Goal: Information Seeking & Learning: Understand process/instructions

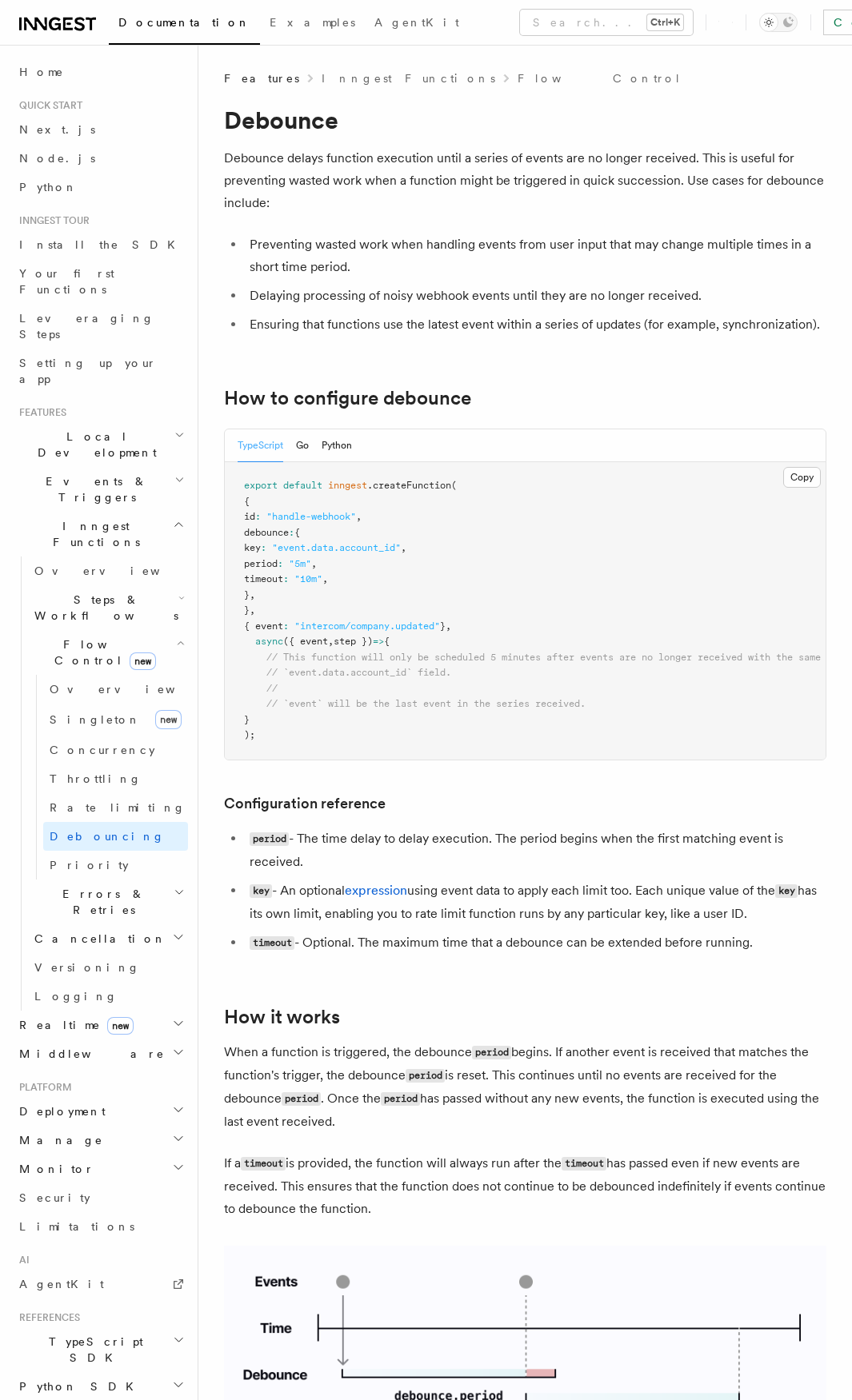
scroll to position [560, 0]
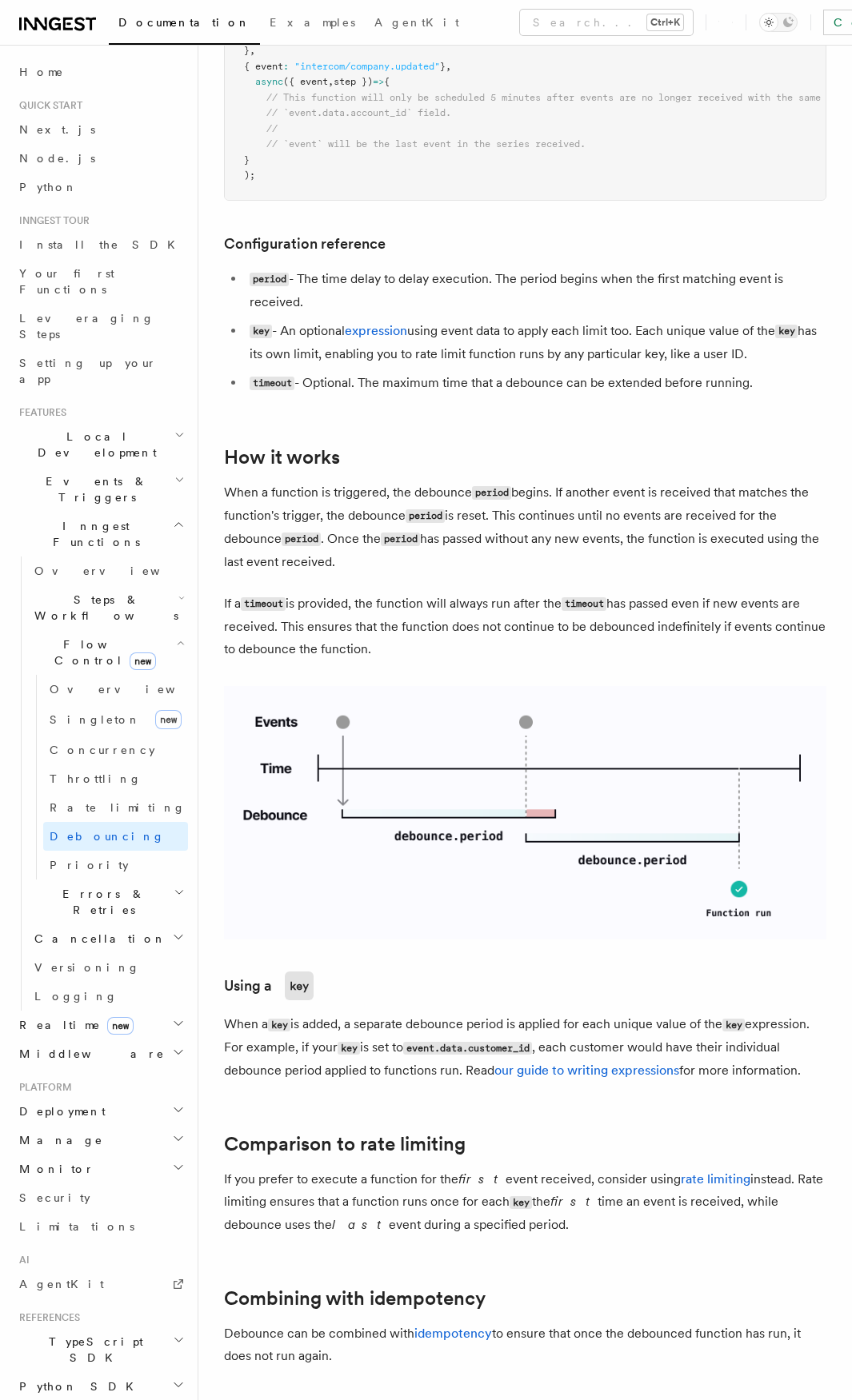
drag, startPoint x: 502, startPoint y: 317, endPoint x: 628, endPoint y: 645, distance: 351.4
click at [628, 645] on article "Features Inngest Functions Flow Control Debounce Debounce delays function execu…" at bounding box center [526, 749] width 603 height 2477
click at [697, 645] on p "If a timeout is provided, the function will always run after the timeout has pa…" at bounding box center [526, 627] width 603 height 68
drag, startPoint x: 647, startPoint y: 437, endPoint x: 679, endPoint y: 672, distance: 237.2
click at [679, 672] on article "Features Inngest Functions Flow Control Debounce Debounce delays function execu…" at bounding box center [526, 749] width 603 height 2477
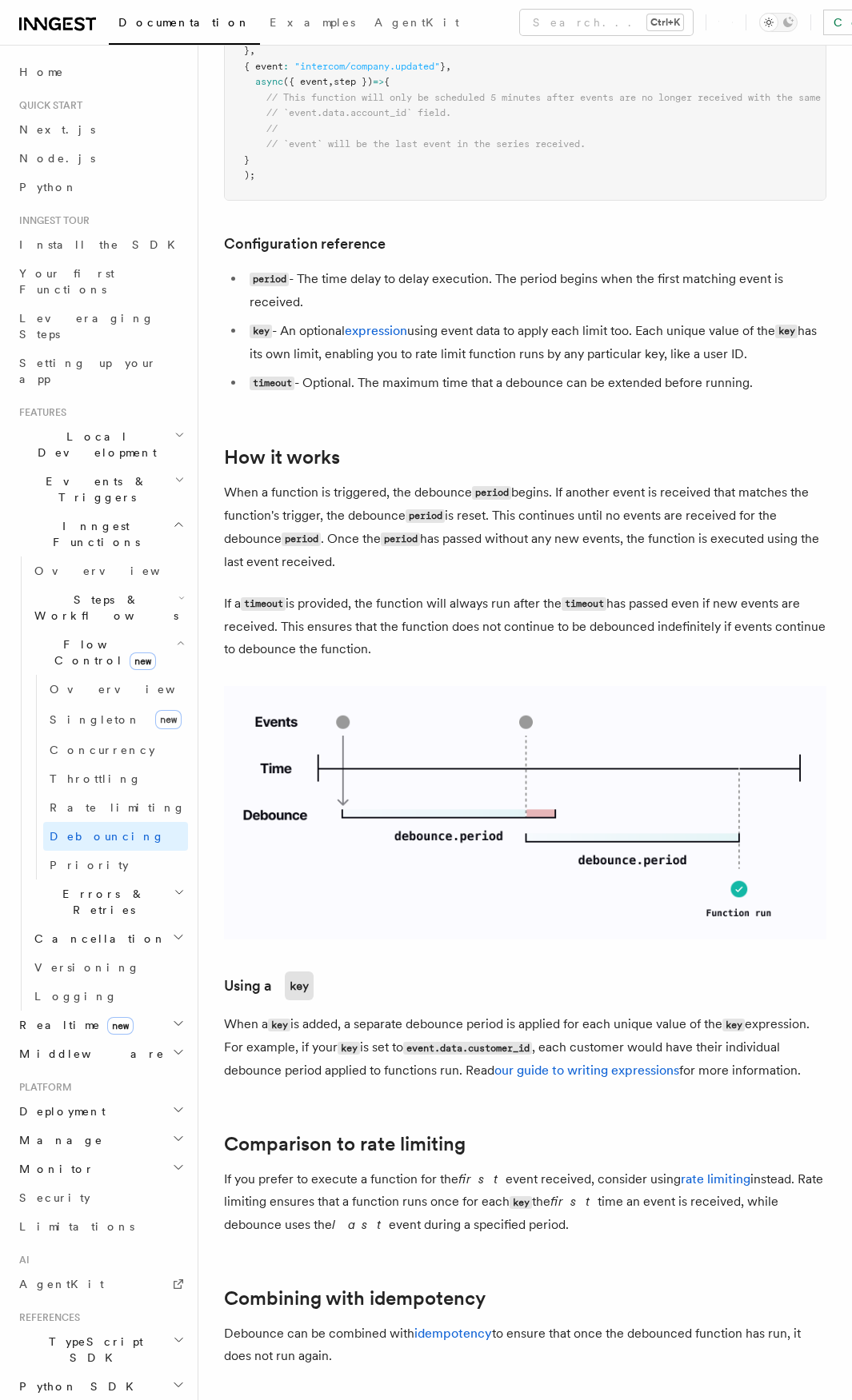
click at [679, 661] on p "If a timeout is provided, the function will always run after the timeout has pa…" at bounding box center [526, 627] width 603 height 68
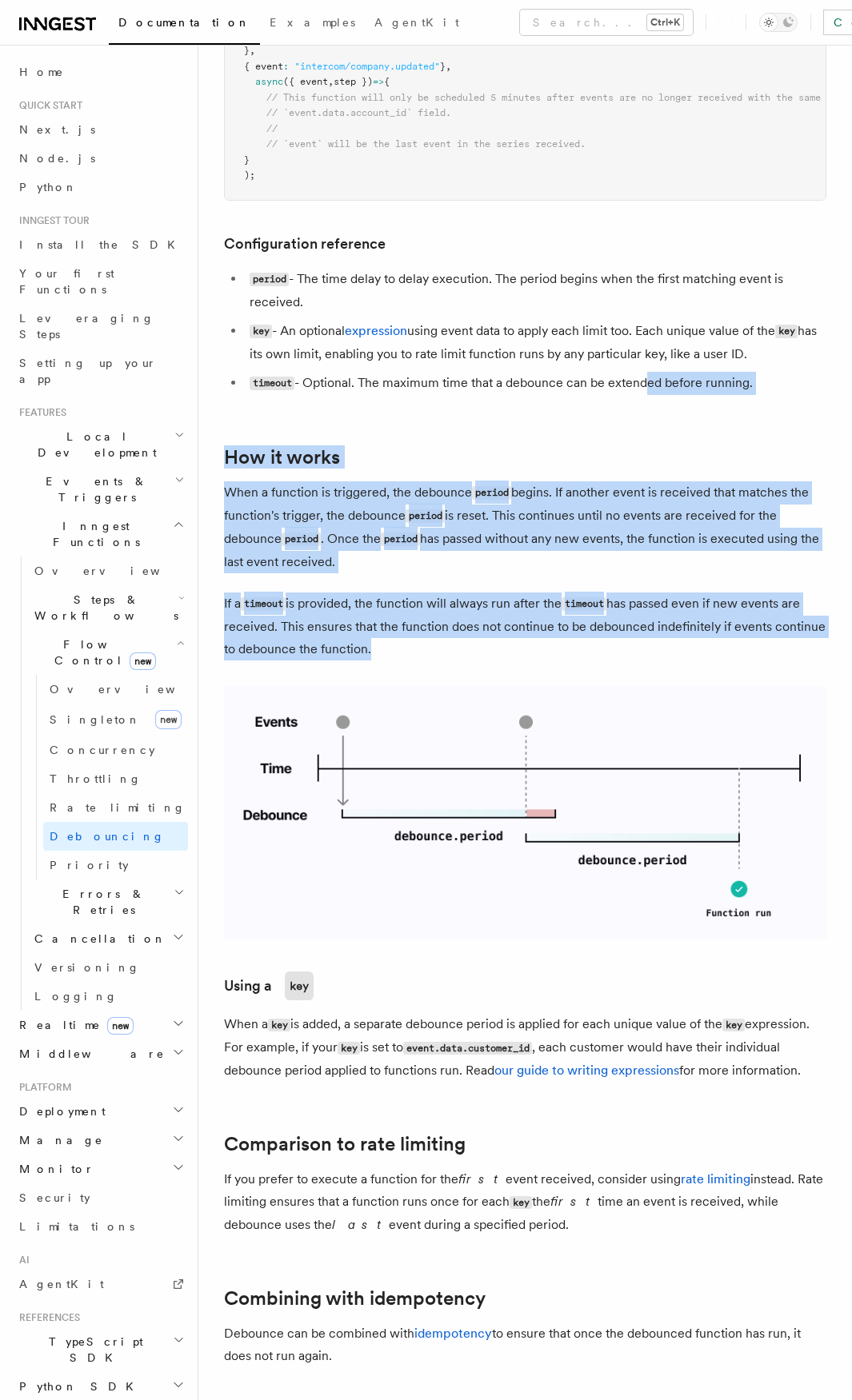
drag, startPoint x: 660, startPoint y: 518, endPoint x: 679, endPoint y: 688, distance: 171.1
click at [679, 688] on article "Features Inngest Functions Flow Control Debounce Debounce delays function execu…" at bounding box center [526, 749] width 603 height 2477
drag, startPoint x: 687, startPoint y: 559, endPoint x: 703, endPoint y: 687, distance: 129.0
click at [703, 687] on article "Features Inngest Functions Flow Control Debounce Debounce delays function execu…" at bounding box center [526, 749] width 603 height 2477
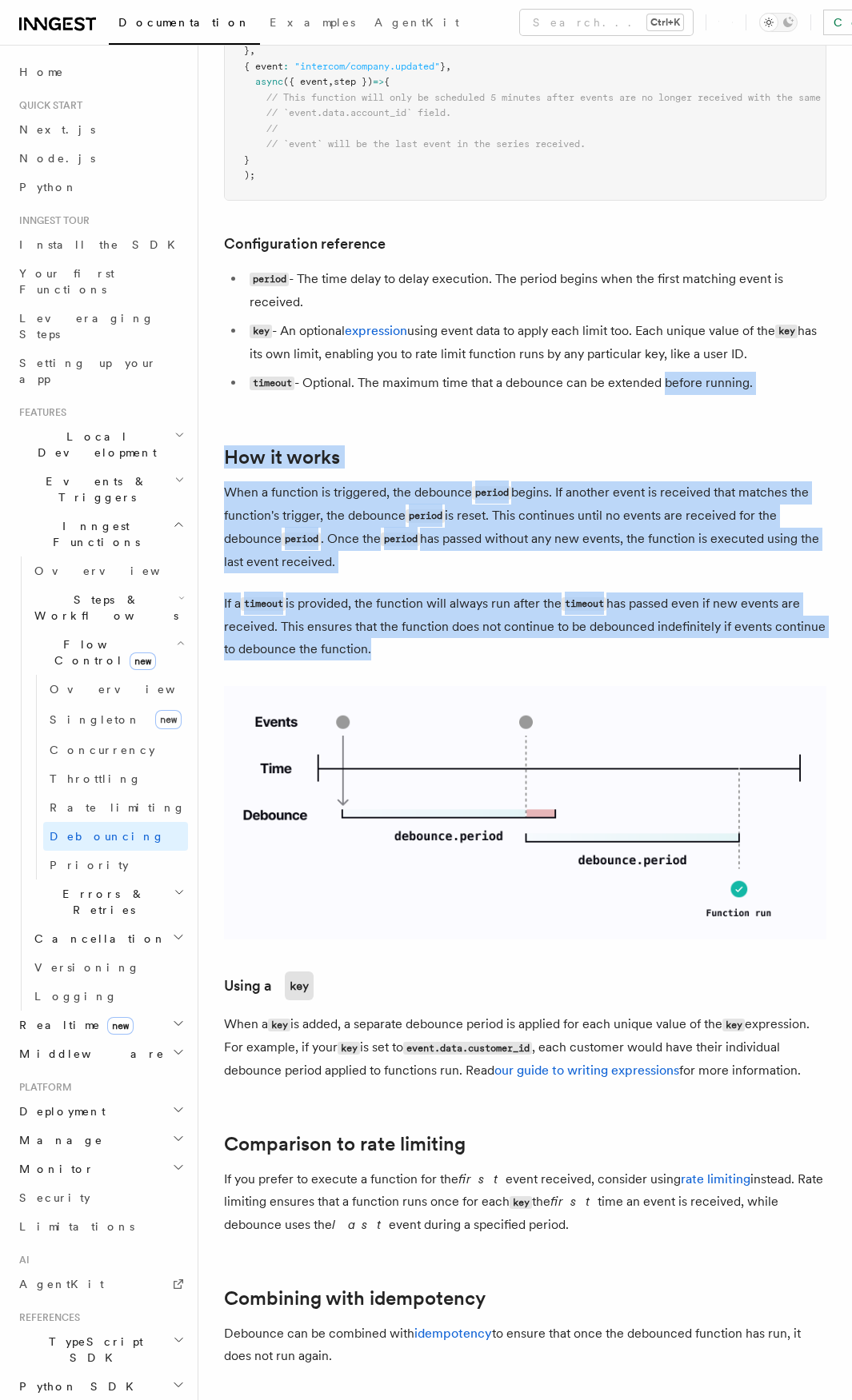
click at [703, 687] on article "Features Inngest Functions Flow Control Debounce Debounce delays function execu…" at bounding box center [526, 749] width 603 height 2477
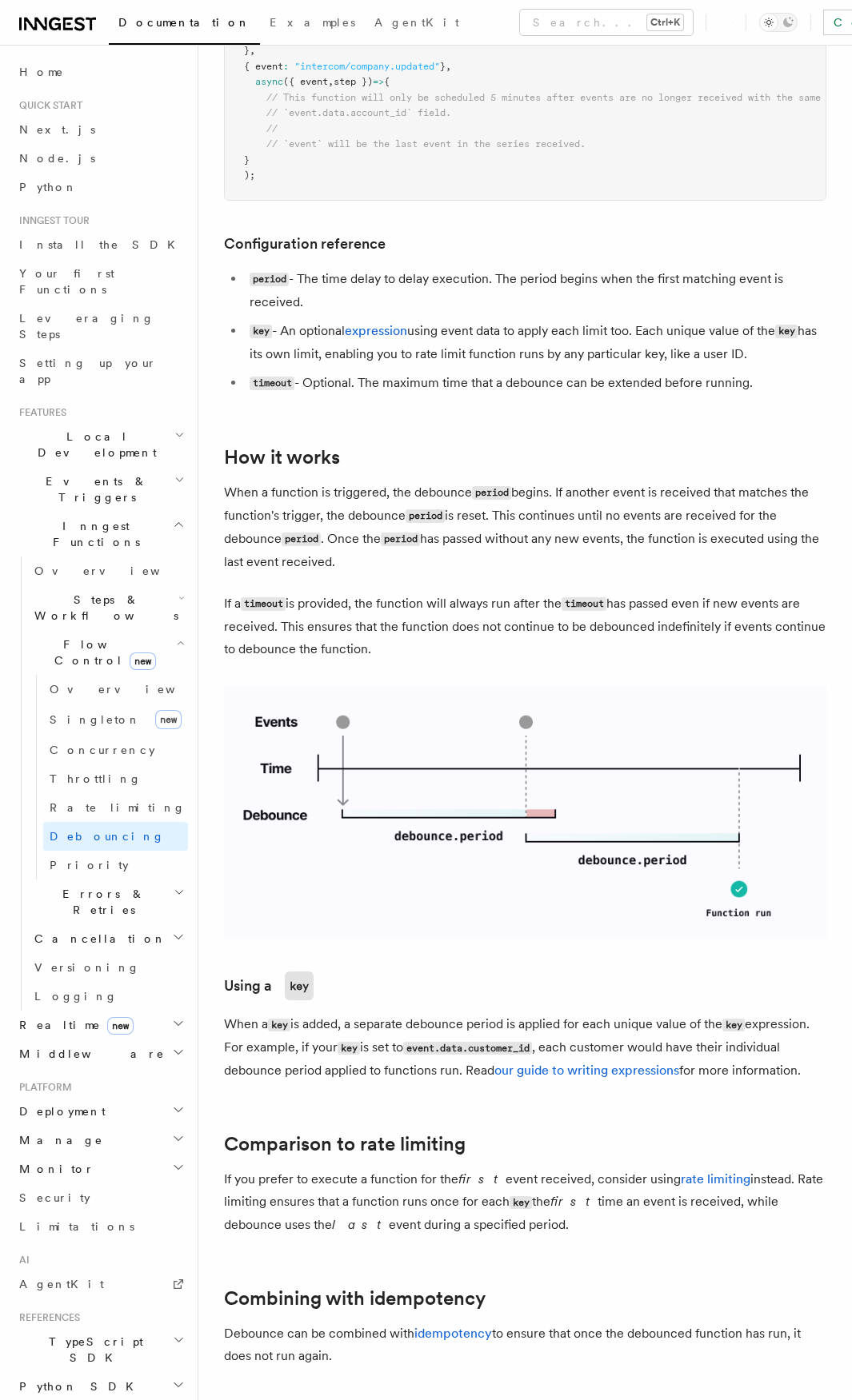
scroll to position [1159, 0]
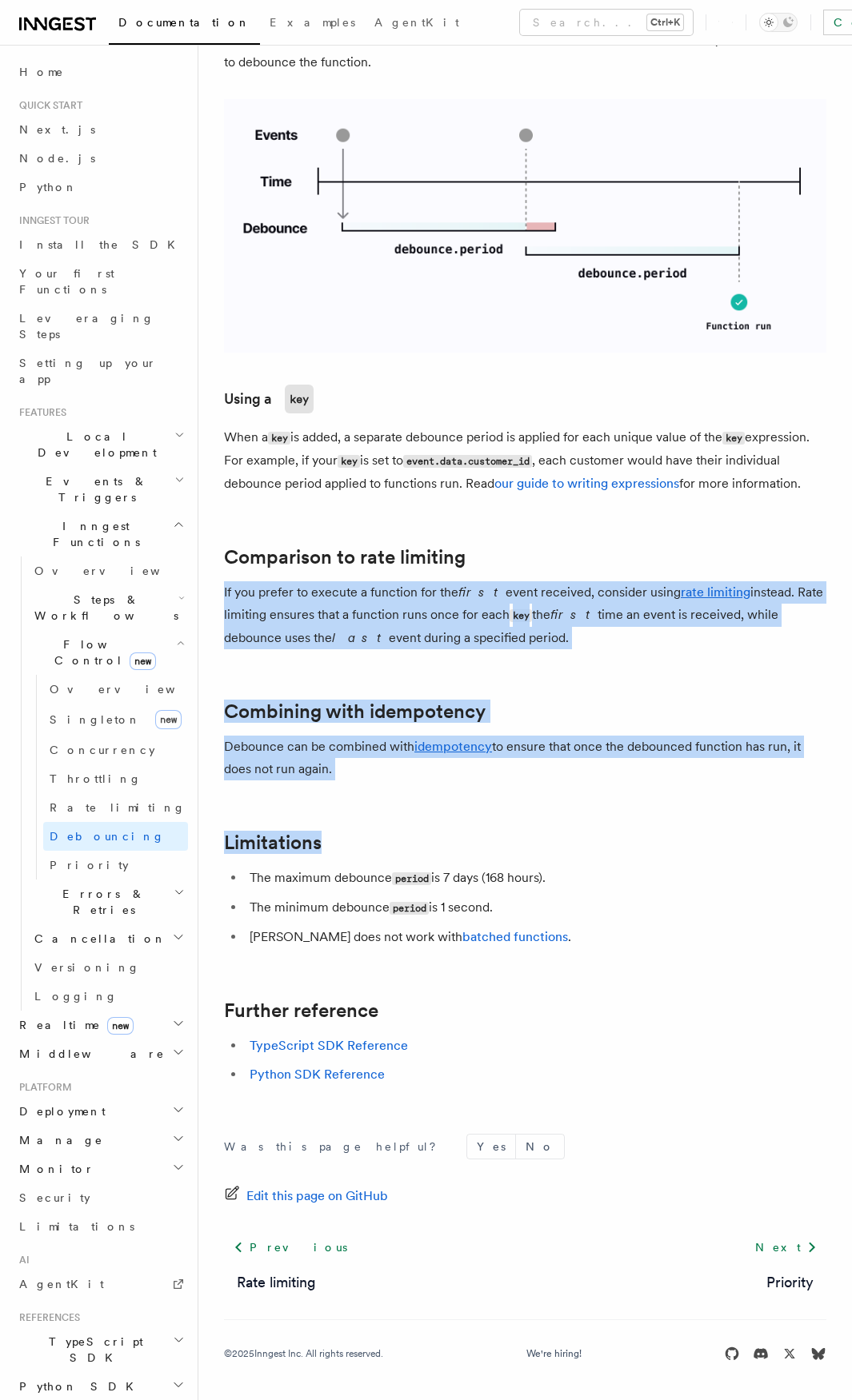
drag, startPoint x: 659, startPoint y: 702, endPoint x: 667, endPoint y: 832, distance: 130.2
click at [667, 832] on article "Features Inngest Functions Flow Control Debounce Debounce delays function execu…" at bounding box center [526, 162] width 603 height 2477
click at [667, 832] on h2 "Limitations" at bounding box center [526, 843] width 603 height 23
